Goal: Navigation & Orientation: Find specific page/section

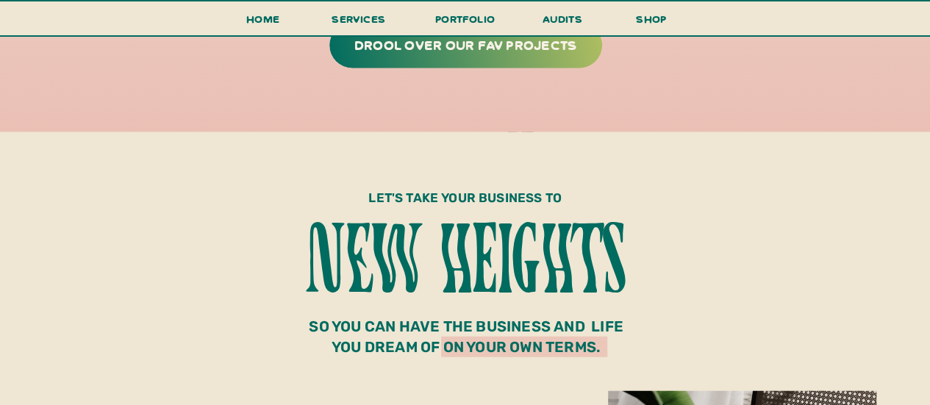
scroll to position [4488, 0]
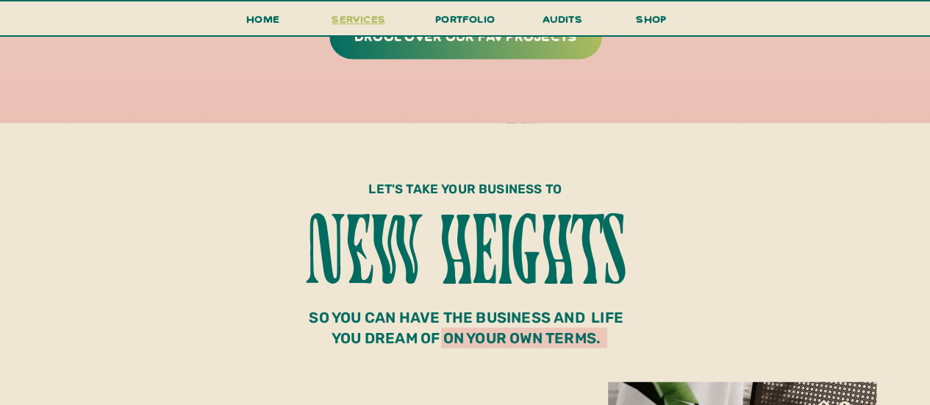
click at [362, 15] on span "services" at bounding box center [359, 19] width 54 height 14
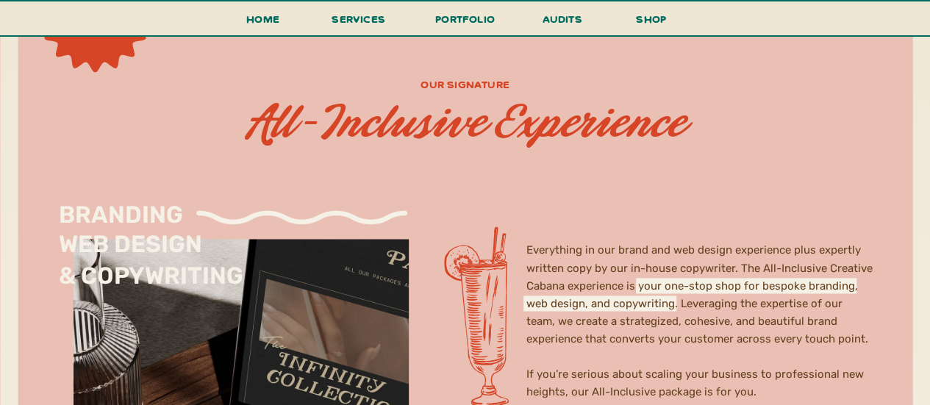
scroll to position [3942, 0]
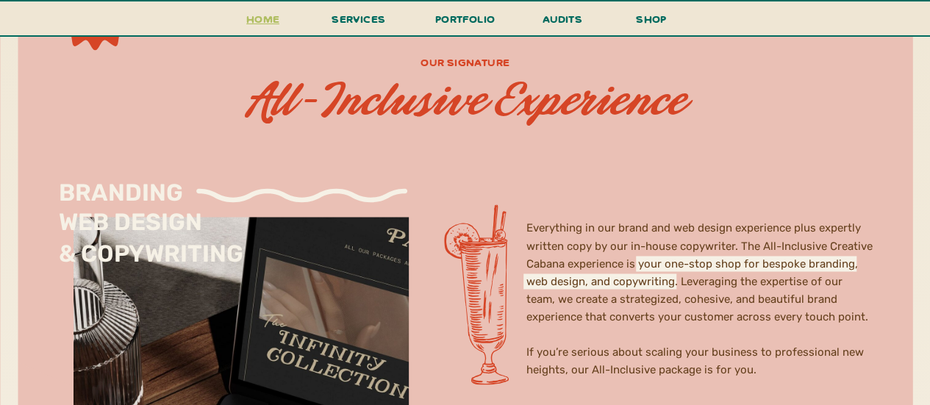
click at [257, 10] on h3 "Home" at bounding box center [263, 23] width 46 height 27
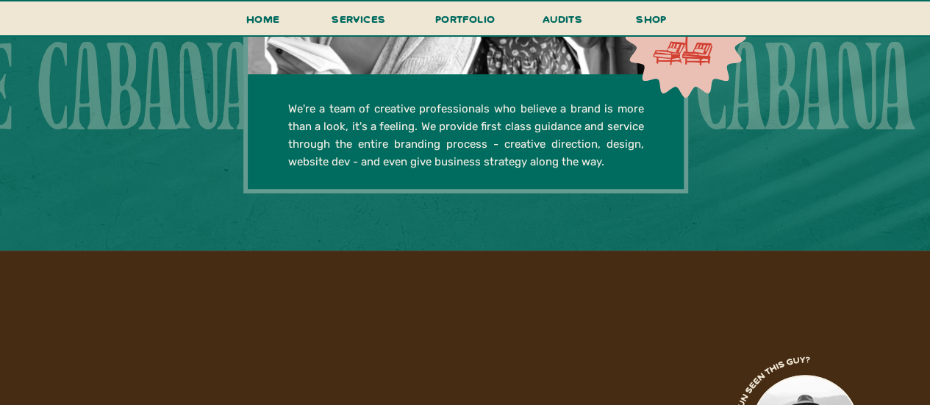
scroll to position [3092, 0]
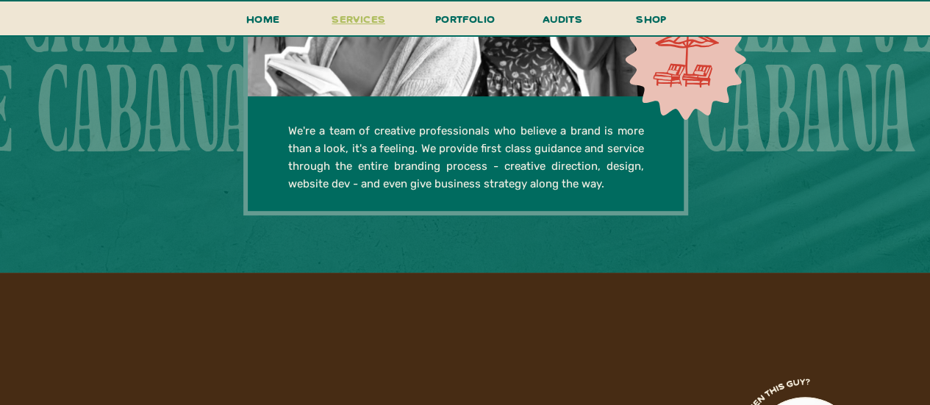
click at [350, 22] on span "services" at bounding box center [359, 19] width 54 height 14
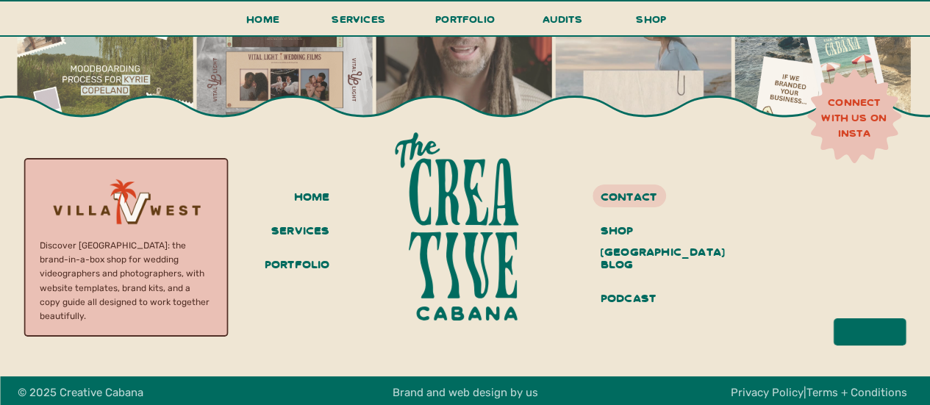
scroll to position [4279, 0]
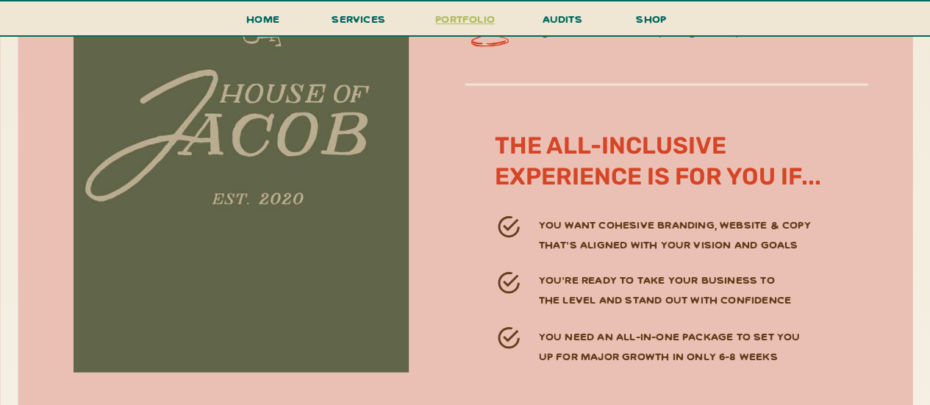
click at [475, 10] on h3 "portfolio" at bounding box center [465, 23] width 69 height 27
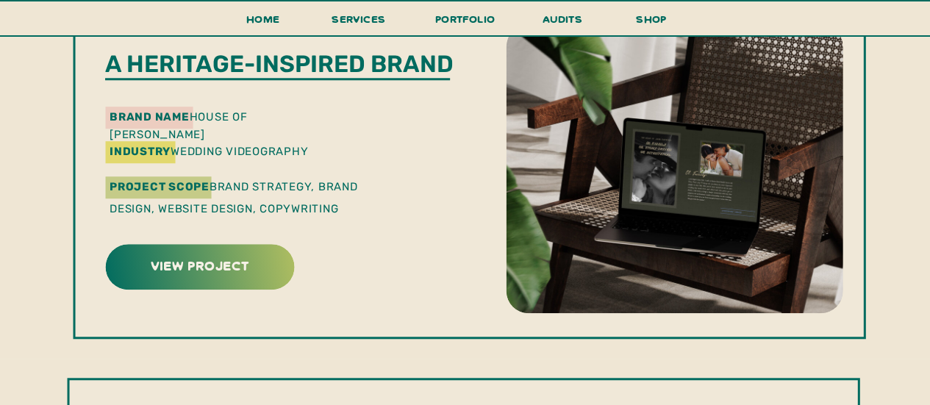
scroll to position [479, 0]
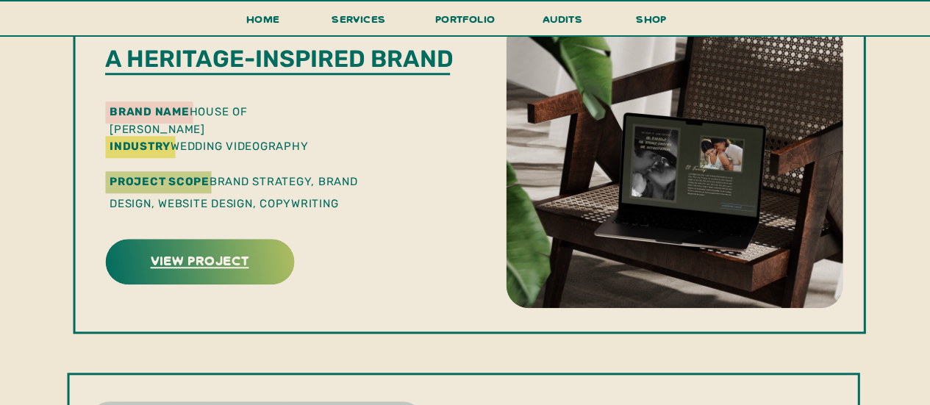
click at [231, 268] on h3 "view project" at bounding box center [199, 259] width 184 height 23
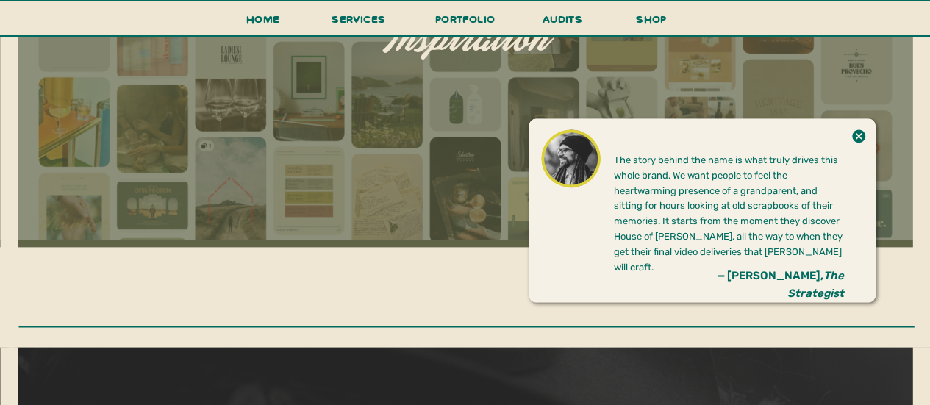
scroll to position [875, 0]
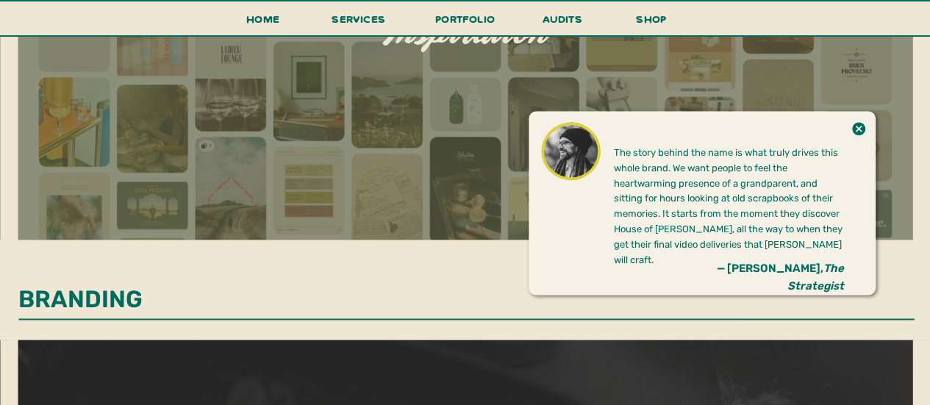
drag, startPoint x: 935, startPoint y: 24, endPoint x: 939, endPoint y: 82, distance: 58.9
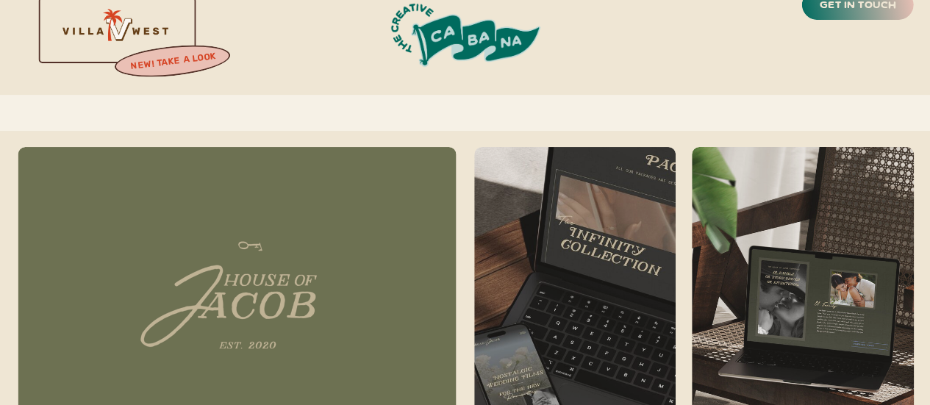
scroll to position [253, 0]
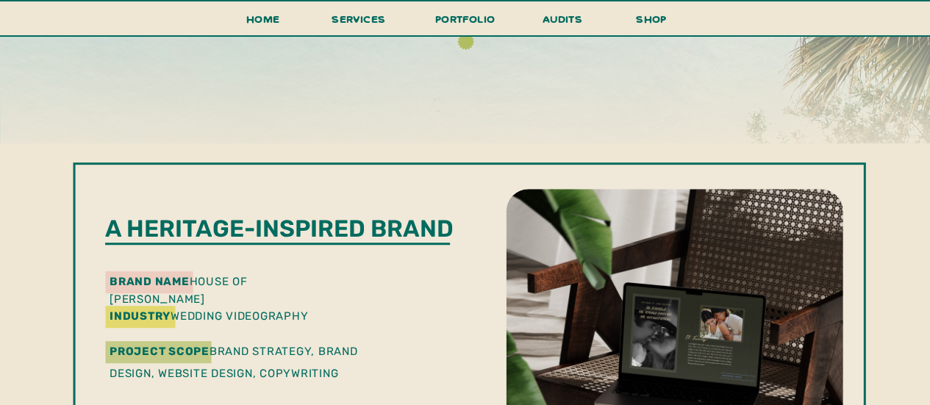
scroll to position [413, 0]
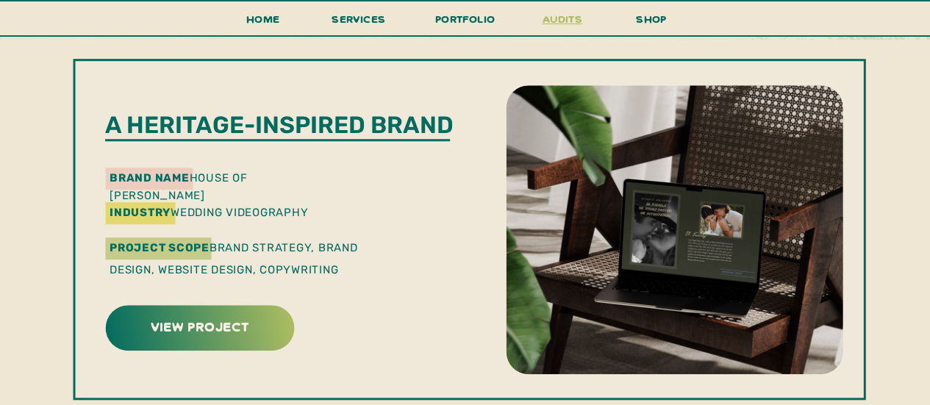
click at [559, 12] on h3 "audits" at bounding box center [562, 23] width 44 height 26
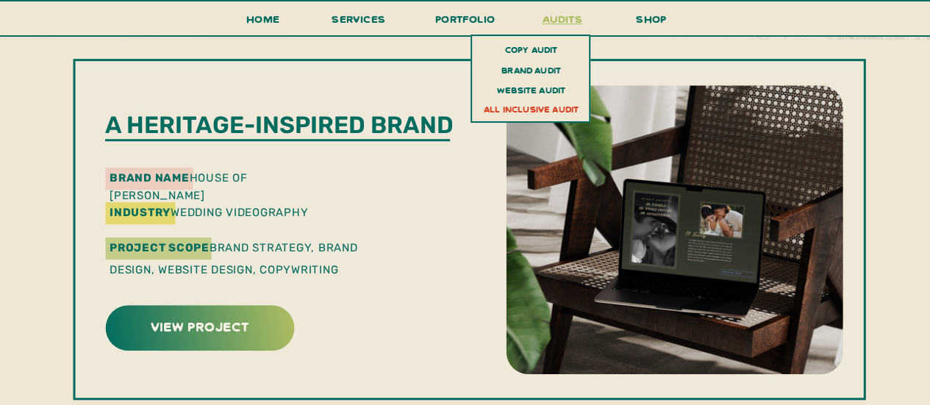
click at [559, 18] on h3 "audits" at bounding box center [562, 23] width 44 height 26
click at [517, 73] on h3 "brand audit" at bounding box center [531, 70] width 107 height 17
